Goal: Transaction & Acquisition: Obtain resource

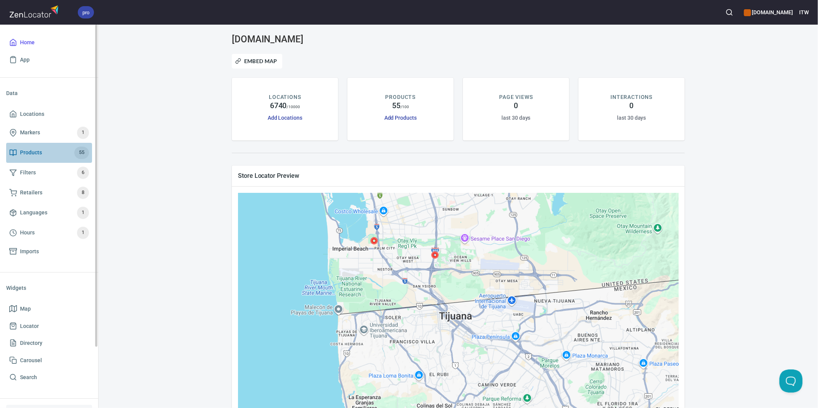
click at [38, 154] on span "Products" at bounding box center [31, 153] width 22 height 10
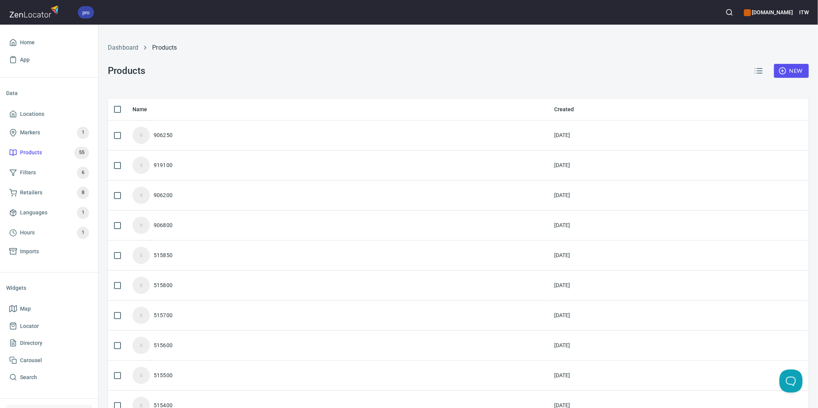
checkbox input "false"
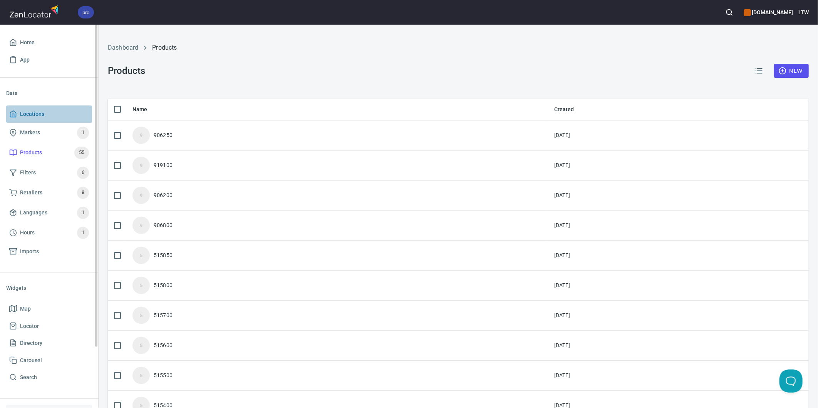
click at [32, 112] on span "Locations" at bounding box center [32, 114] width 24 height 10
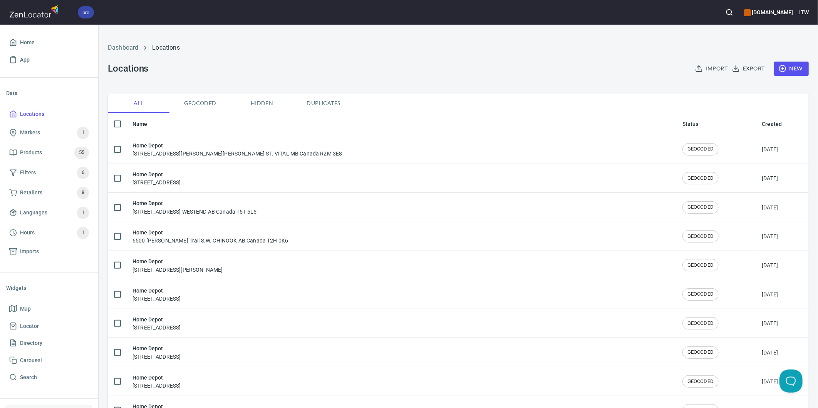
checkbox input "false"
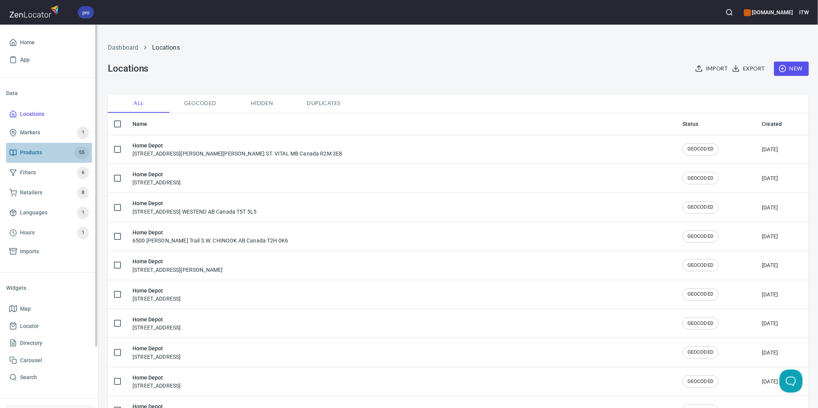
click at [28, 151] on span "Products" at bounding box center [31, 153] width 22 height 10
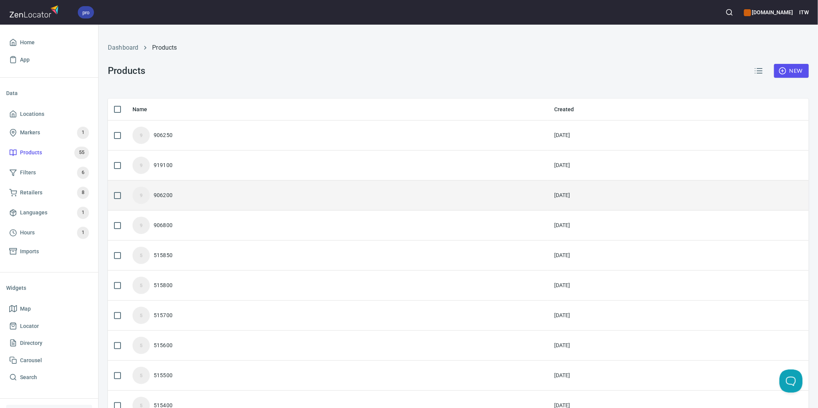
click at [162, 195] on div "906200" at bounding box center [163, 195] width 19 height 8
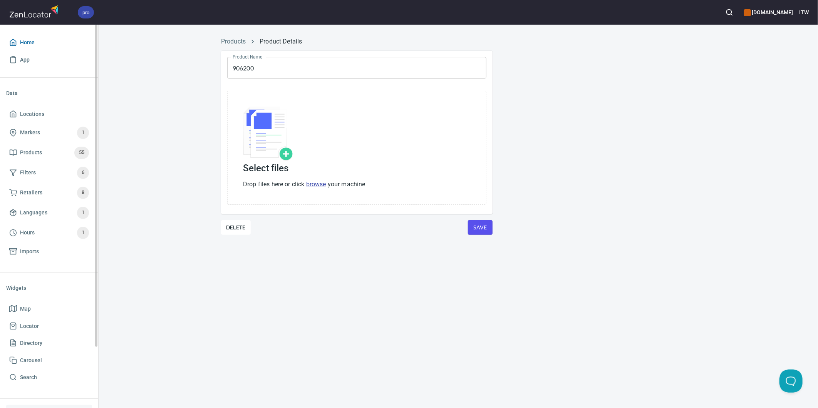
click at [25, 45] on span "Home" at bounding box center [27, 43] width 15 height 10
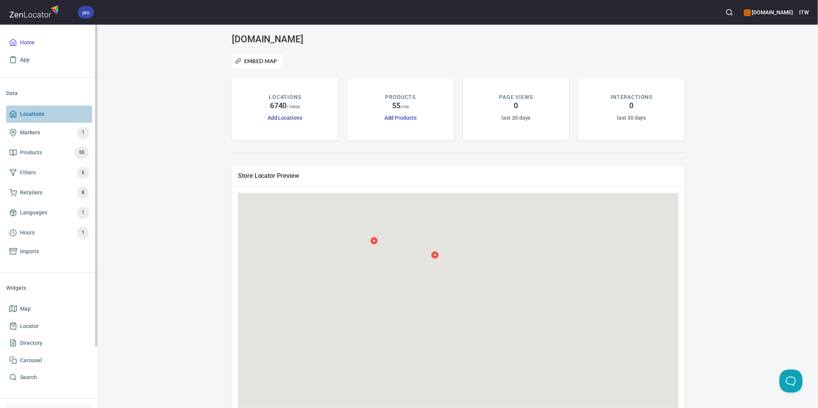
click at [33, 115] on span "Locations" at bounding box center [32, 114] width 24 height 10
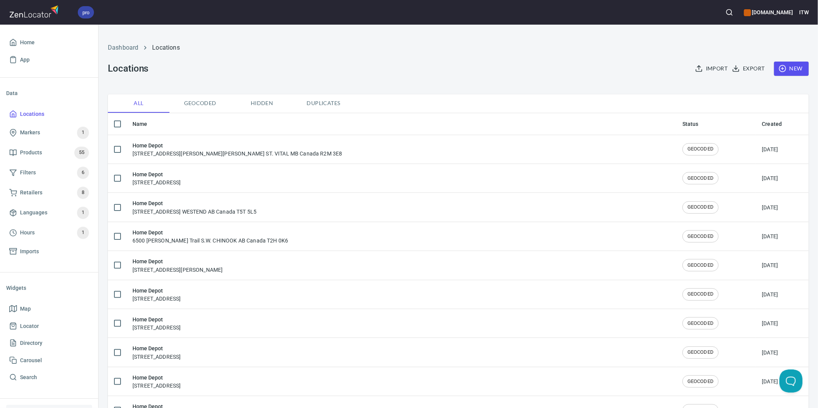
click at [732, 69] on icon "button" at bounding box center [736, 69] width 8 height 8
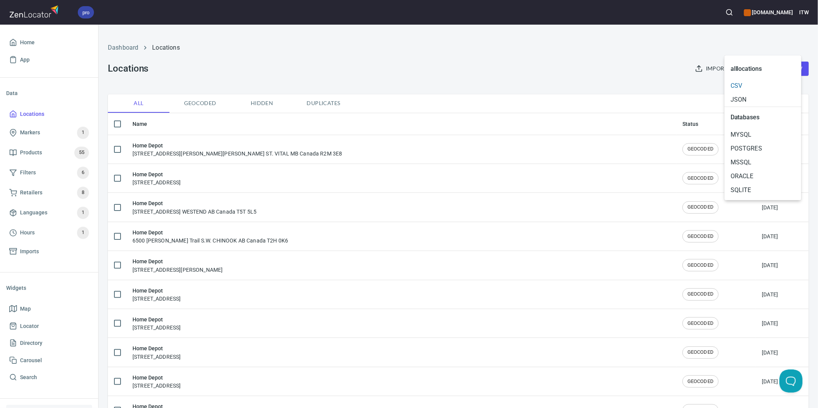
click at [739, 86] on span "CSV" at bounding box center [762, 85] width 65 height 9
click at [634, 55] on div at bounding box center [409, 204] width 818 height 408
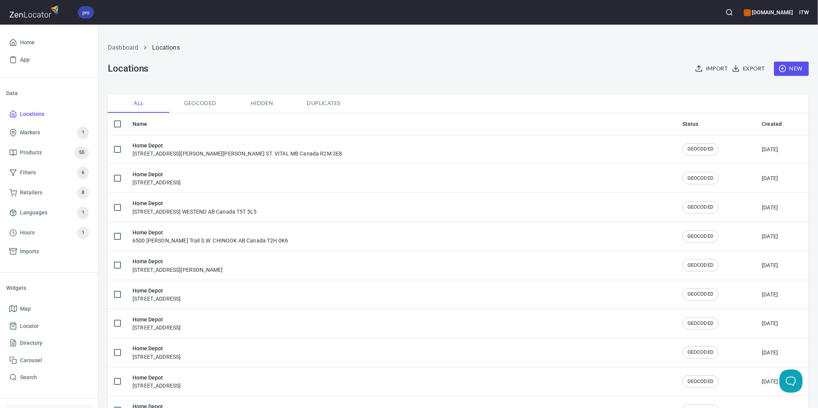
click at [735, 69] on span "Export" at bounding box center [748, 69] width 31 height 10
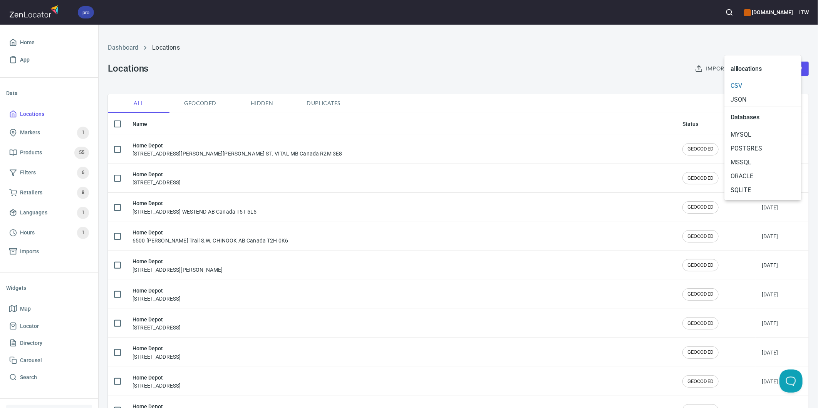
click at [733, 85] on span "CSV" at bounding box center [762, 85] width 65 height 9
click at [502, 67] on div at bounding box center [409, 204] width 818 height 408
